Goal: Obtain resource: Download file/media

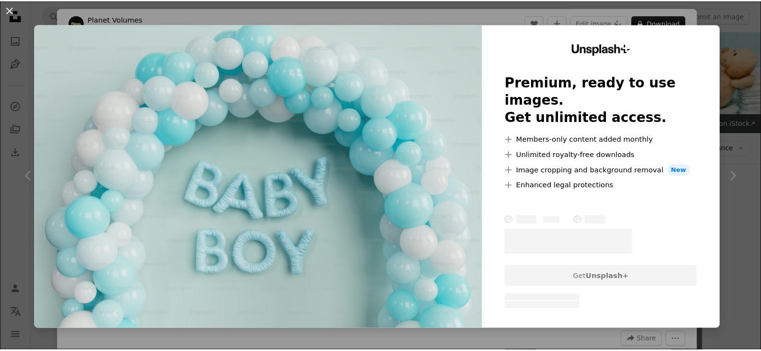
scroll to position [1057, 0]
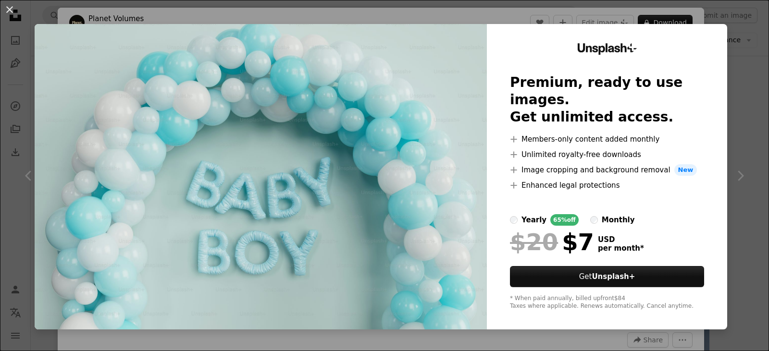
click at [539, 39] on div "Unsplash+ Premium, ready to use images. Get unlimited access. A plus sign Membe…" at bounding box center [607, 177] width 240 height 306
click at [713, 18] on div "An X shape Unsplash+ Premium, ready to use images. Get unlimited access. A plus…" at bounding box center [384, 175] width 769 height 351
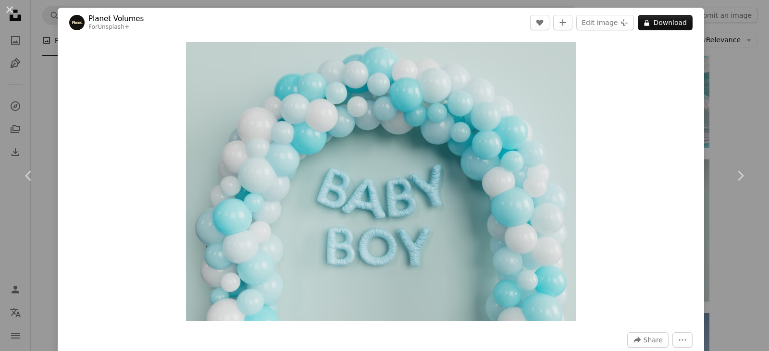
click at [731, 90] on div "An X shape Chevron left Chevron right Planet Volumes For Unsplash+ A heart A pl…" at bounding box center [384, 175] width 769 height 351
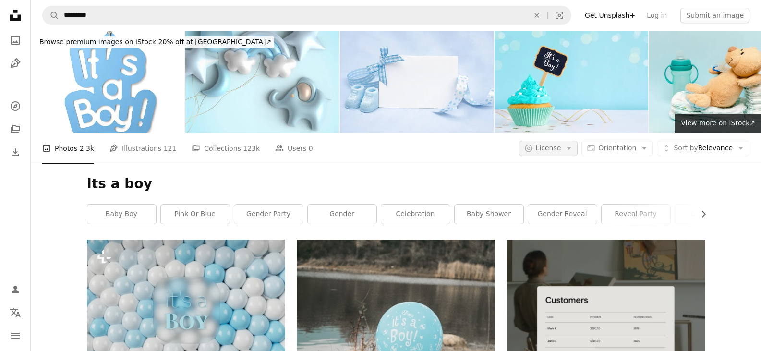
click at [550, 148] on span "License" at bounding box center [548, 148] width 25 height 8
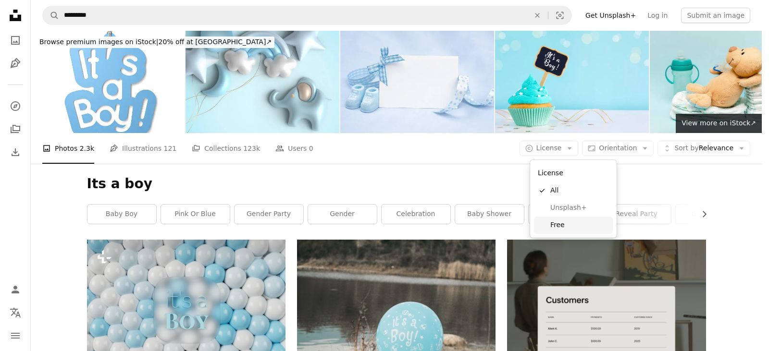
click at [564, 226] on span "Free" at bounding box center [579, 225] width 59 height 10
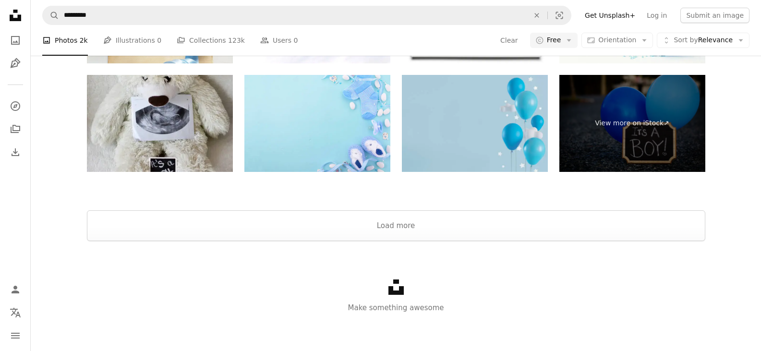
scroll to position [2061, 0]
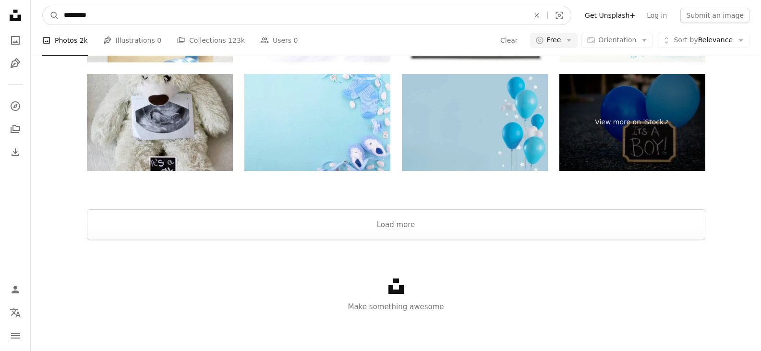
click at [260, 16] on input "*********" at bounding box center [292, 15] width 467 height 18
